Goal: Task Accomplishment & Management: Use online tool/utility

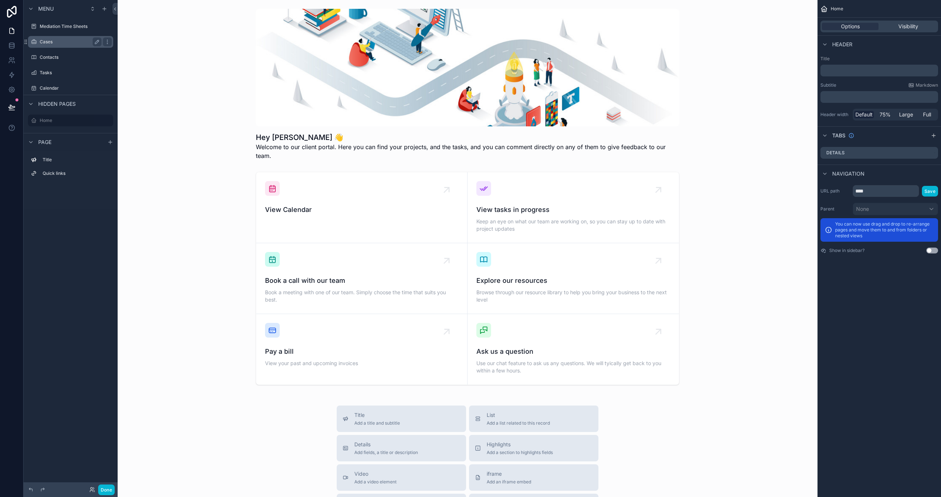
click at [51, 42] on label "Cases" at bounding box center [69, 42] width 59 height 6
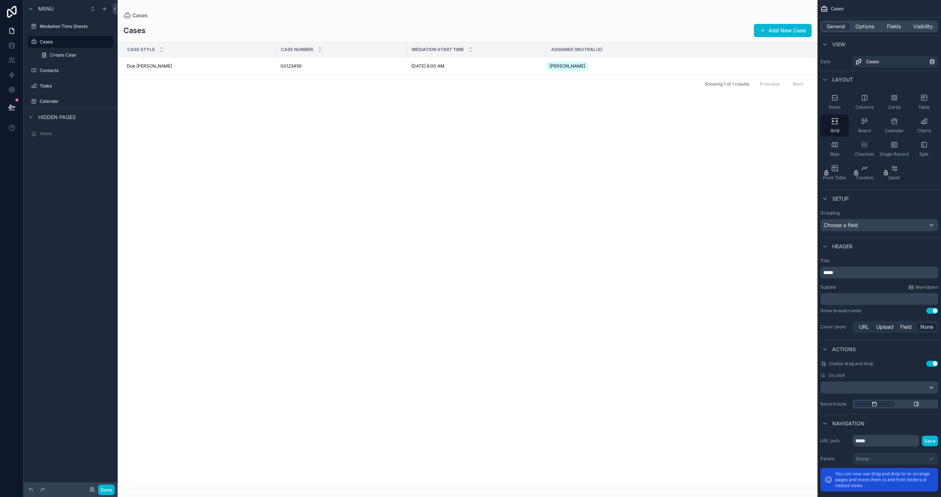
click at [267, 65] on div "scrollable content" at bounding box center [468, 248] width 700 height 497
click at [252, 70] on td "Doe [PERSON_NAME] [PERSON_NAME] [PERSON_NAME]" at bounding box center [197, 66] width 158 height 18
click at [274, 71] on td "Doe [PERSON_NAME] [PERSON_NAME] [PERSON_NAME]" at bounding box center [197, 66] width 158 height 18
click at [292, 67] on span "00123456" at bounding box center [290, 66] width 21 height 6
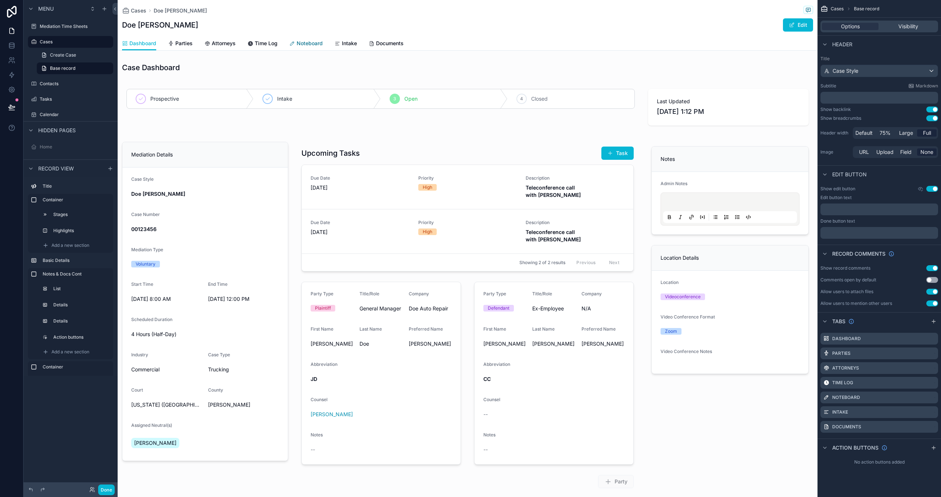
click at [303, 41] on span "Noteboard" at bounding box center [310, 43] width 26 height 7
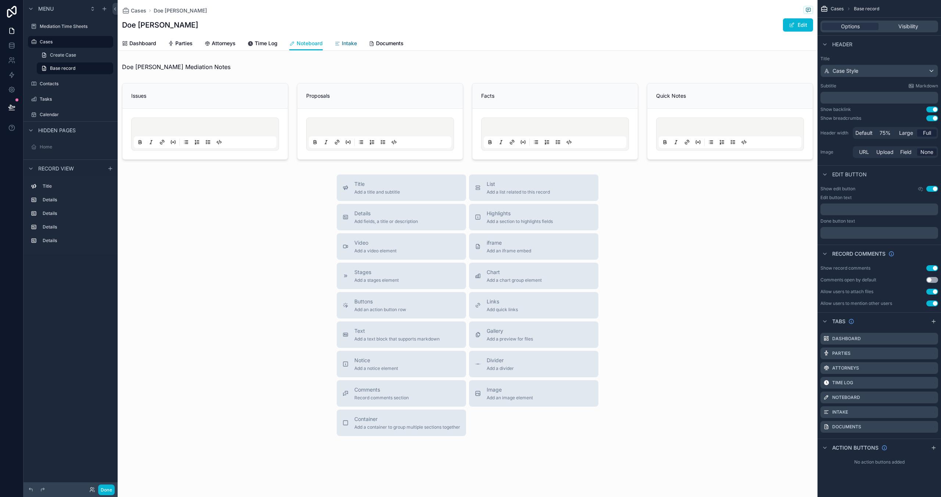
click at [352, 41] on span "Intake" at bounding box center [349, 43] width 15 height 7
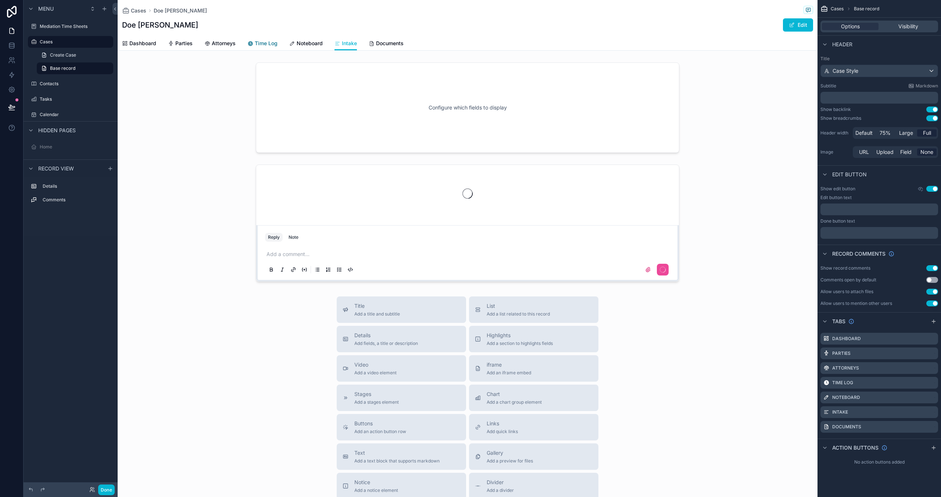
click at [264, 44] on span "Time Log" at bounding box center [266, 43] width 23 height 7
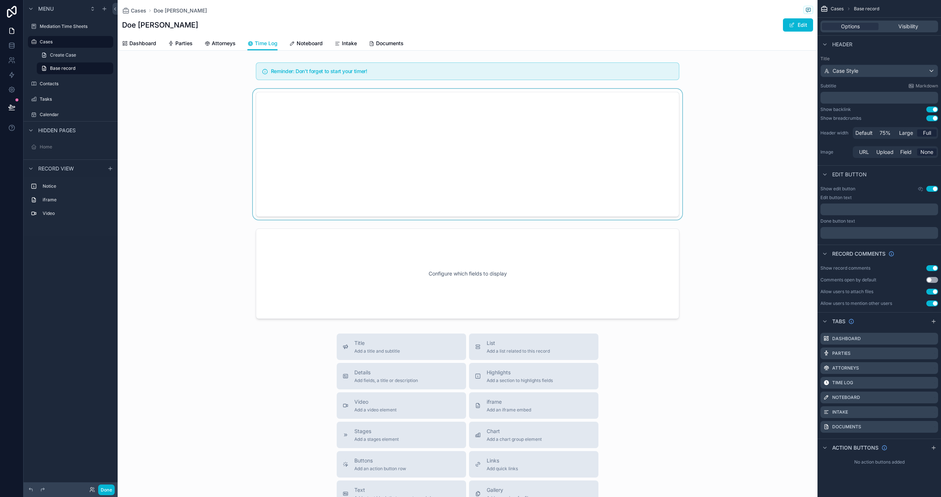
click at [378, 135] on div "scrollable content" at bounding box center [468, 154] width 700 height 131
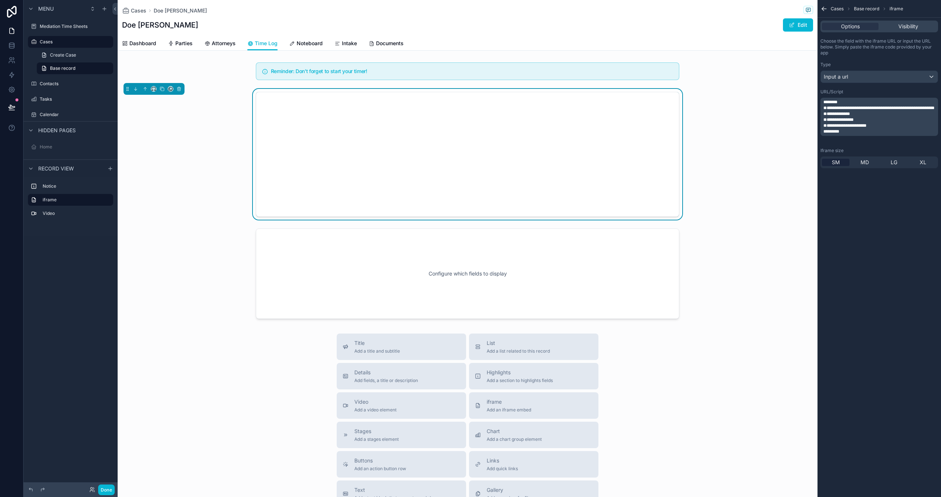
click at [865, 109] on span "**********" at bounding box center [878, 108] width 111 height 4
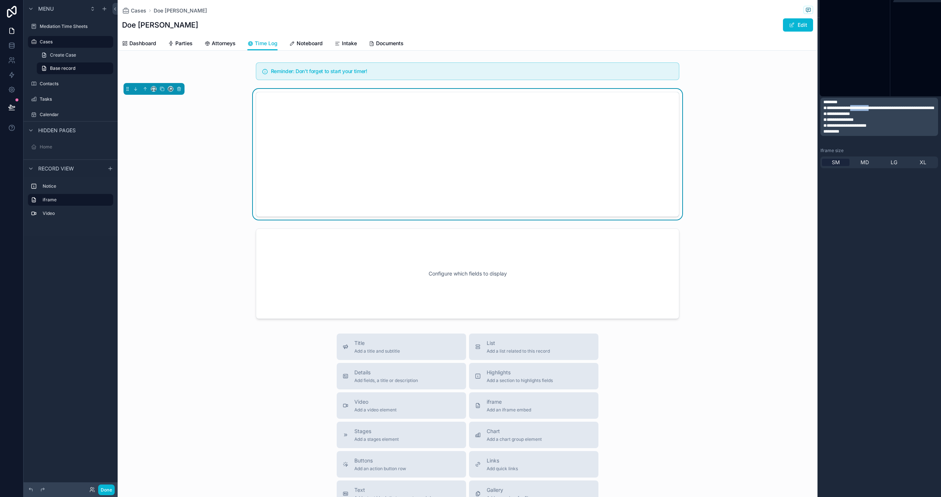
click at [865, 109] on span "**********" at bounding box center [878, 108] width 111 height 4
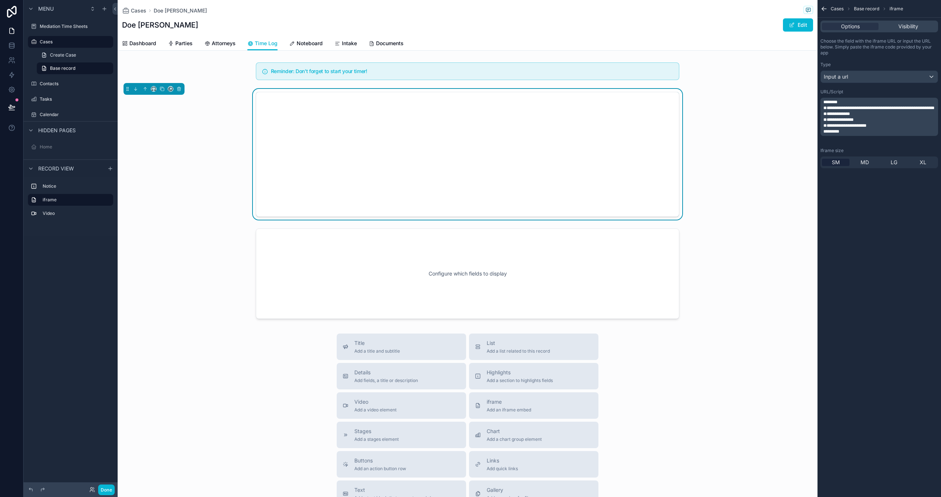
click at [884, 123] on p "**********" at bounding box center [879, 120] width 113 height 6
drag, startPoint x: 858, startPoint y: 105, endPoint x: 846, endPoint y: 108, distance: 12.0
click at [858, 106] on span "**********" at bounding box center [878, 108] width 111 height 4
drag, startPoint x: 838, startPoint y: 107, endPoint x: 863, endPoint y: 112, distance: 25.5
click at [863, 110] on span "**********" at bounding box center [878, 108] width 111 height 4
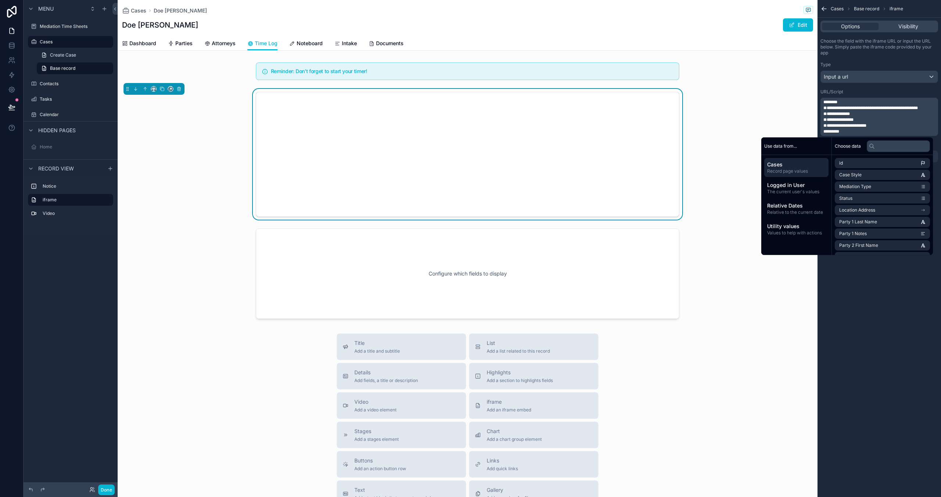
drag, startPoint x: 706, startPoint y: 226, endPoint x: 729, endPoint y: 225, distance: 23.2
click at [706, 226] on div "scrollable content" at bounding box center [468, 274] width 700 height 96
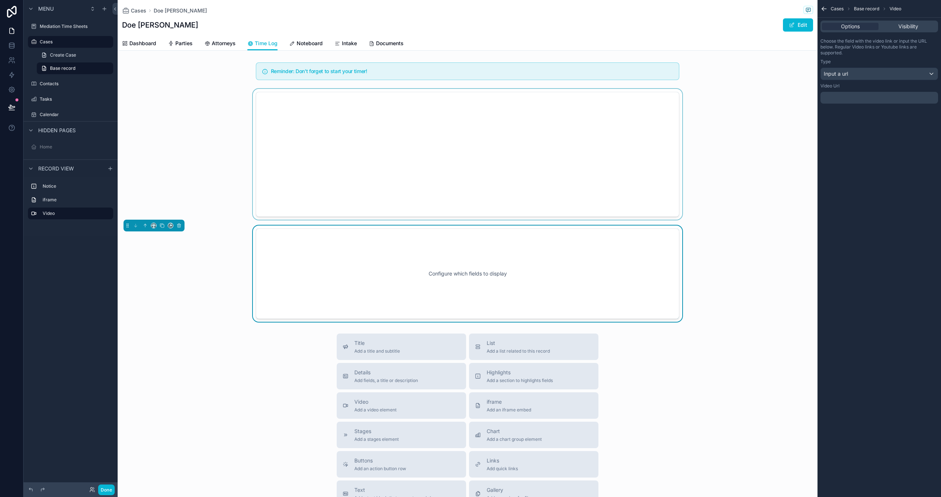
click at [568, 124] on div "scrollable content" at bounding box center [468, 154] width 700 height 131
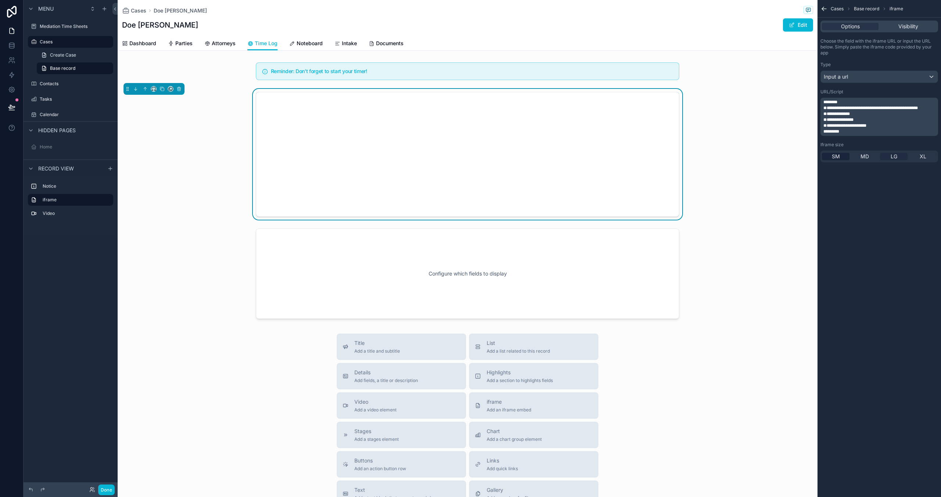
click at [885, 155] on div "LG" at bounding box center [894, 156] width 28 height 7
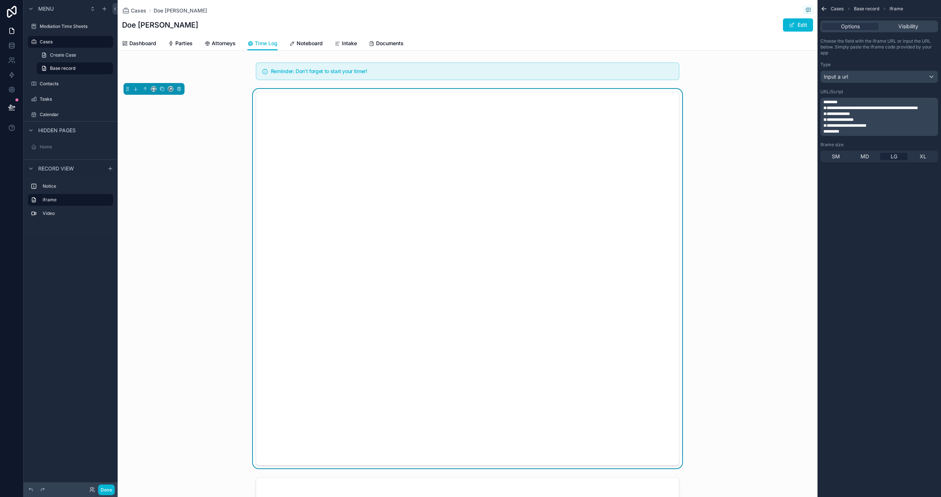
scroll to position [219, 0]
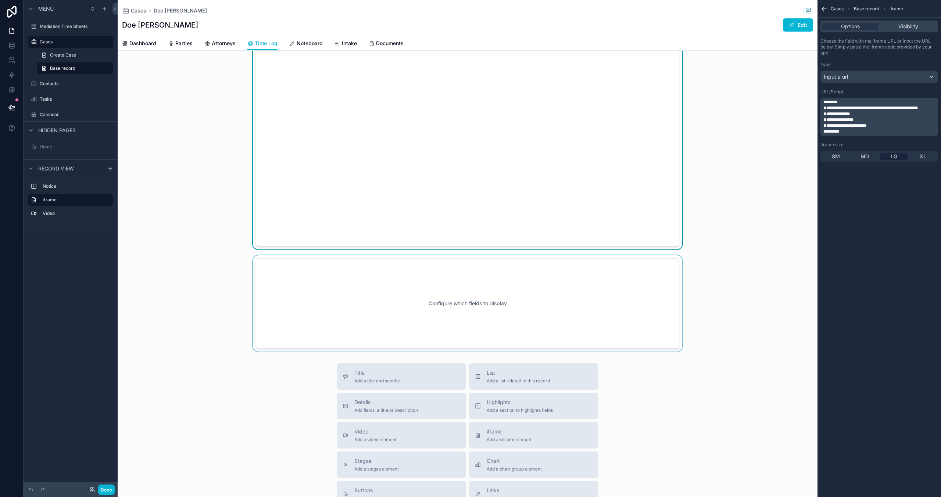
click at [596, 333] on div "scrollable content" at bounding box center [468, 303] width 700 height 96
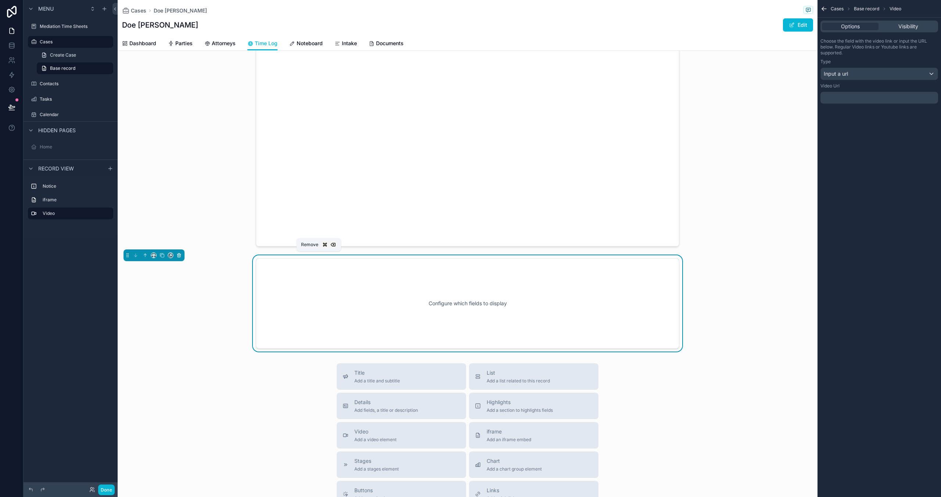
click at [182, 257] on button "scrollable content" at bounding box center [179, 255] width 8 height 8
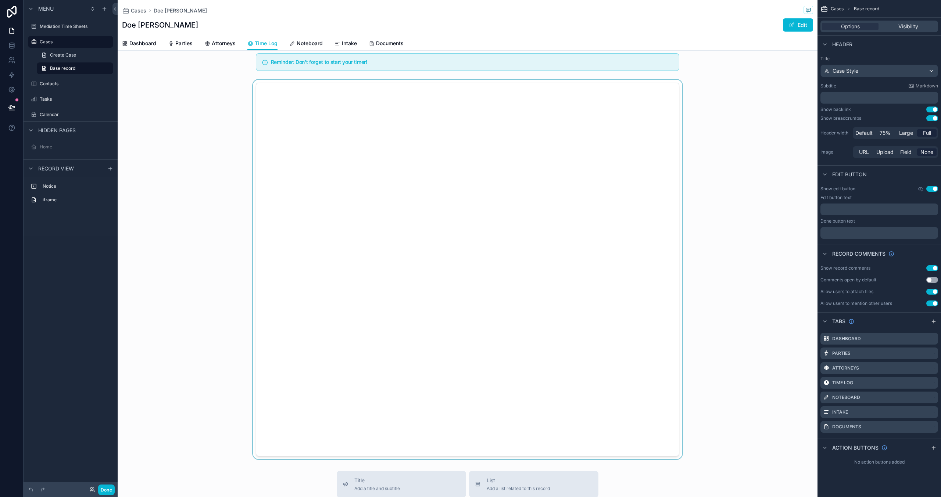
scroll to position [0, 0]
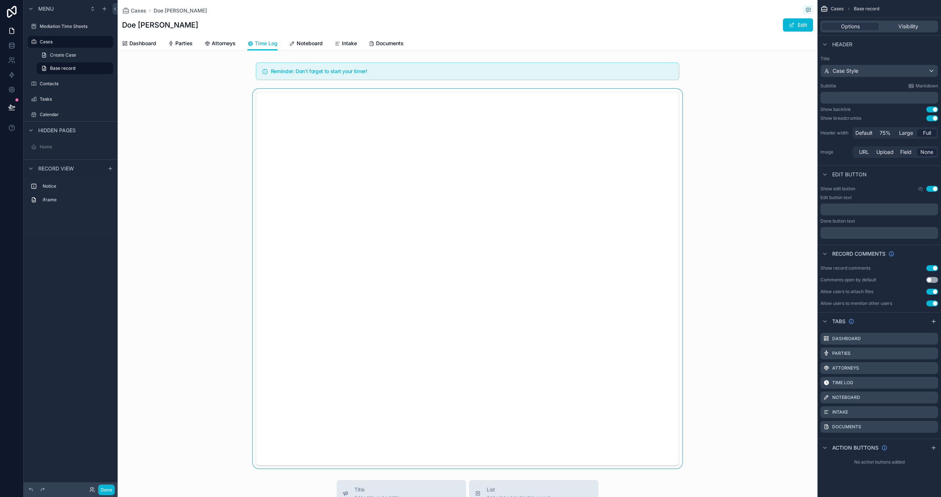
click at [508, 259] on div "scrollable content" at bounding box center [468, 279] width 700 height 380
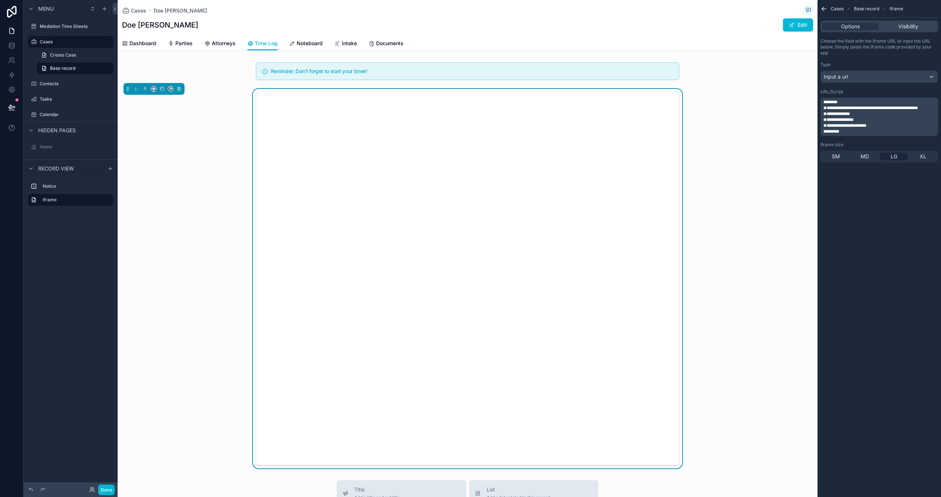
click at [157, 90] on div "scrollable content" at bounding box center [153, 89] width 61 height 12
click at [156, 88] on icon "scrollable content" at bounding box center [153, 88] width 5 height 5
click at [178, 175] on div "75%" at bounding box center [168, 172] width 23 height 9
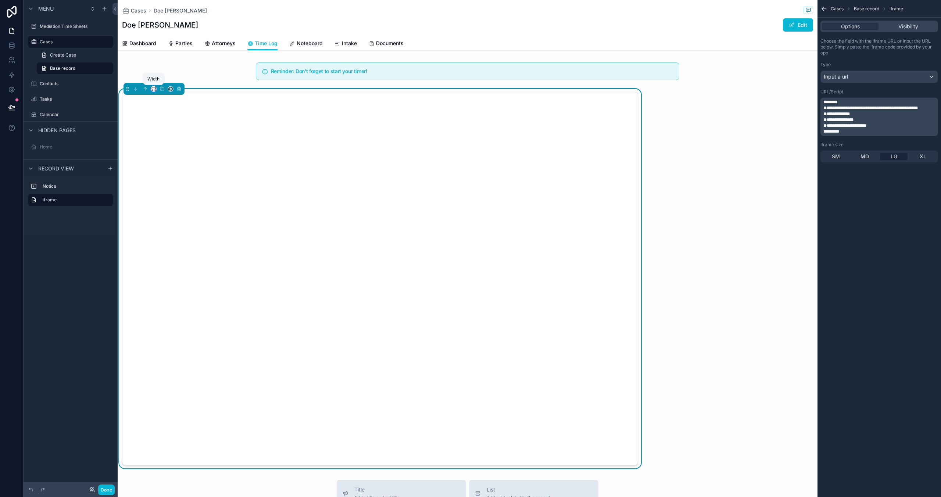
click at [151, 89] on icon "scrollable content" at bounding box center [153, 88] width 5 height 5
click at [174, 180] on div "Large" at bounding box center [168, 180] width 23 height 9
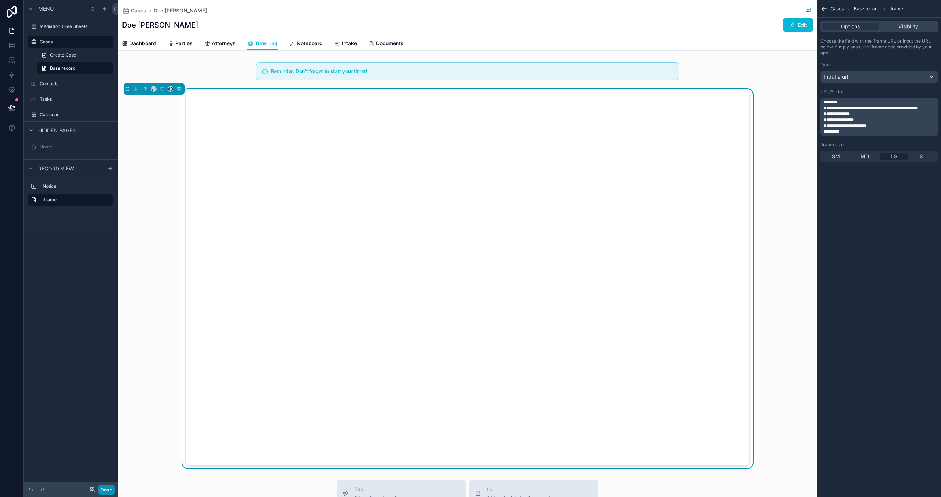
click at [105, 488] on button "Done" at bounding box center [106, 490] width 17 height 11
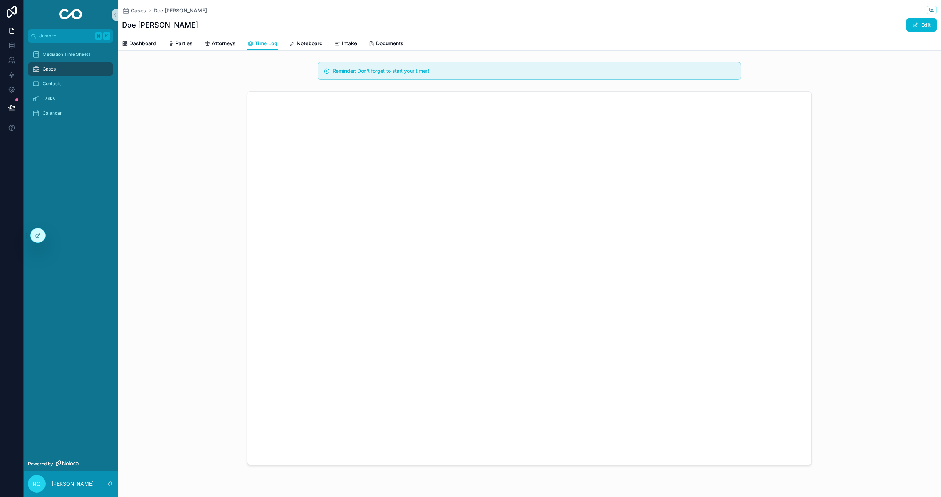
scroll to position [0, 0]
click at [146, 43] on span "Dashboard" at bounding box center [142, 43] width 27 height 7
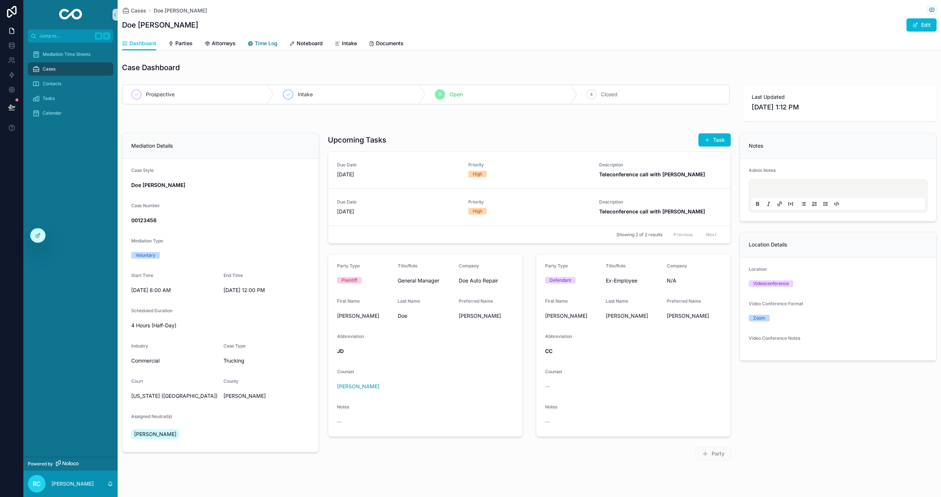
click at [249, 41] on icon "scrollable content" at bounding box center [250, 44] width 6 height 6
